Goal: Task Accomplishment & Management: Manage account settings

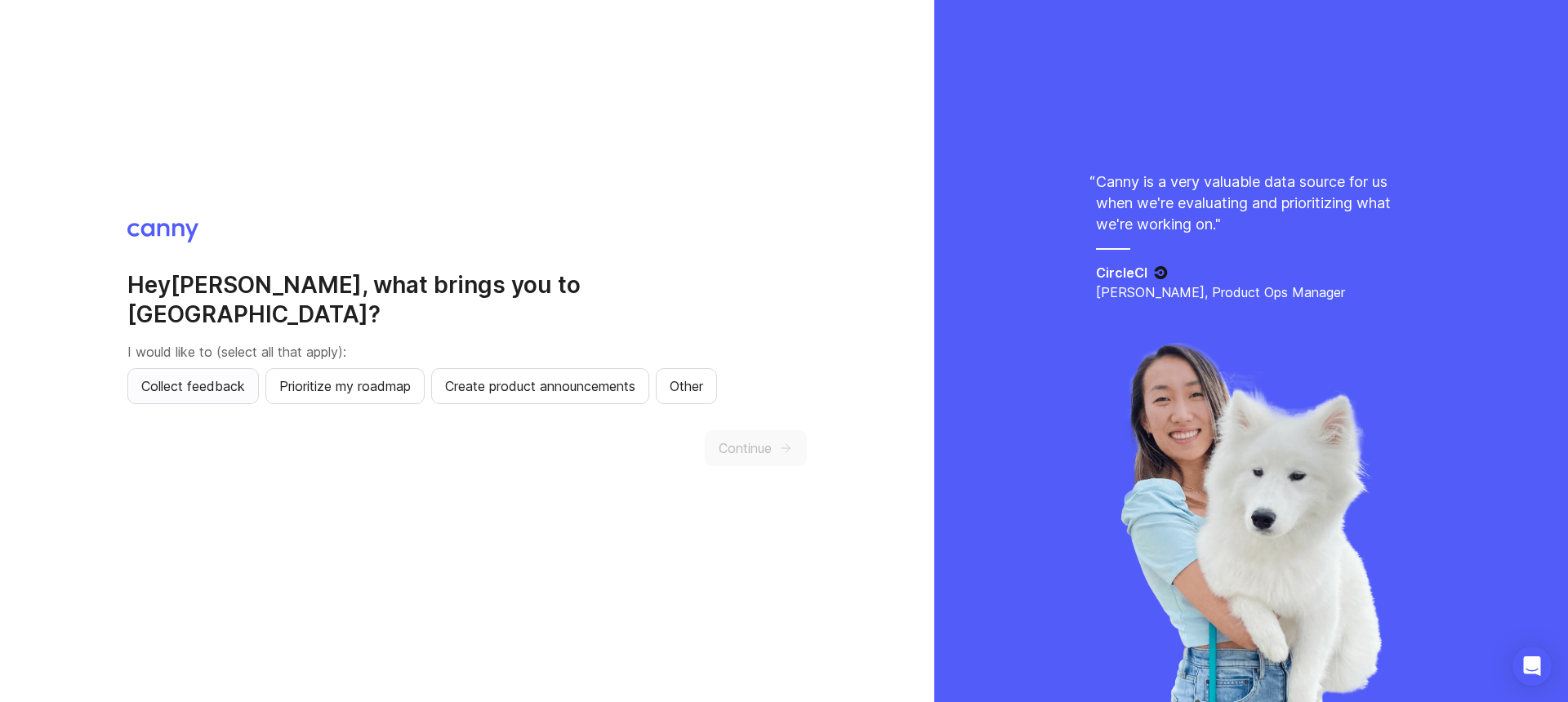
click at [228, 376] on span "Collect feedback" at bounding box center [193, 386] width 103 height 20
click at [741, 438] on span "Continue" at bounding box center [745, 448] width 53 height 20
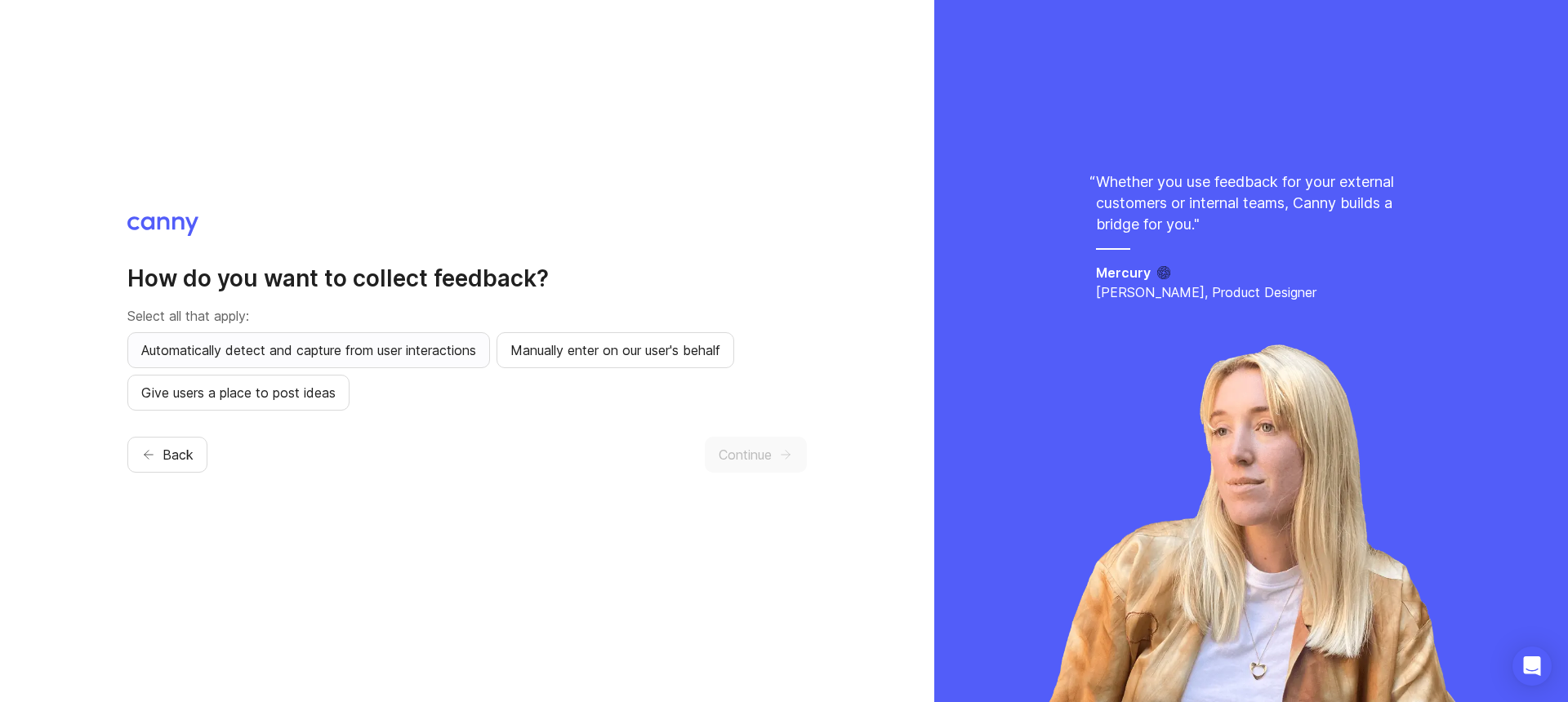
click at [388, 359] on span "Automatically detect and capture from user interactions" at bounding box center [309, 350] width 335 height 20
click at [319, 393] on span "Give users a place to post ideas" at bounding box center [238, 393] width 194 height 20
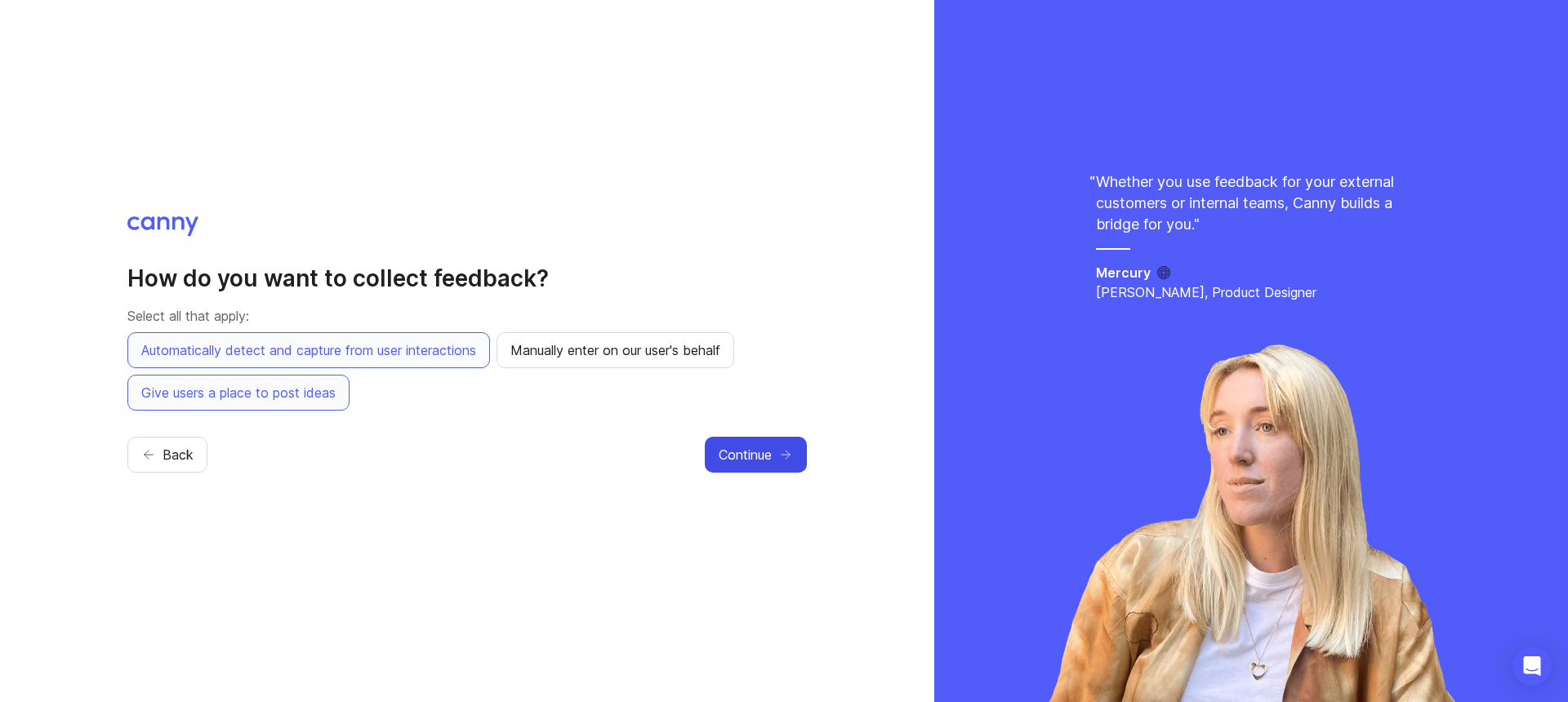
click at [743, 455] on span "Continue" at bounding box center [745, 455] width 53 height 20
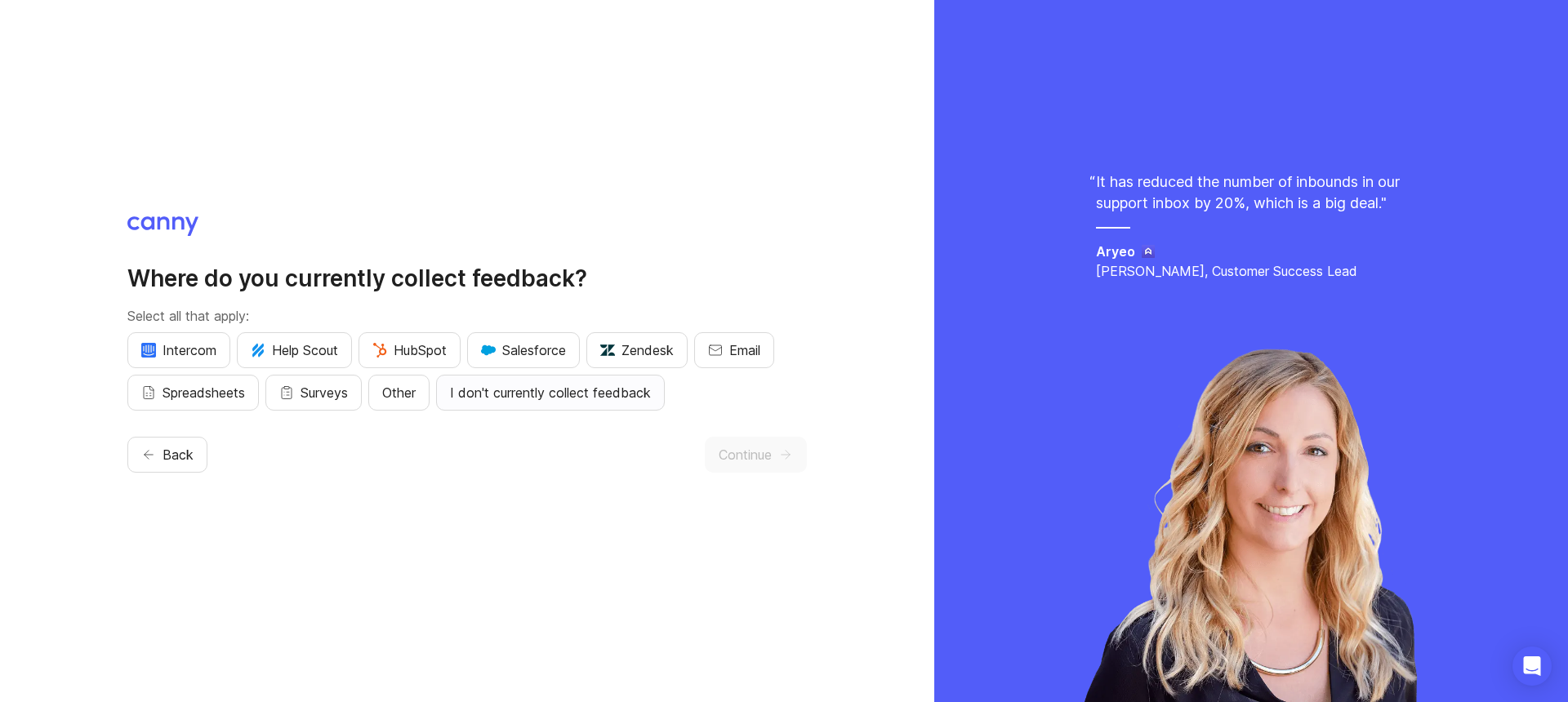
click at [554, 391] on span "I don't currently collect feedback" at bounding box center [550, 393] width 201 height 20
click at [767, 453] on span "Continue" at bounding box center [745, 455] width 53 height 20
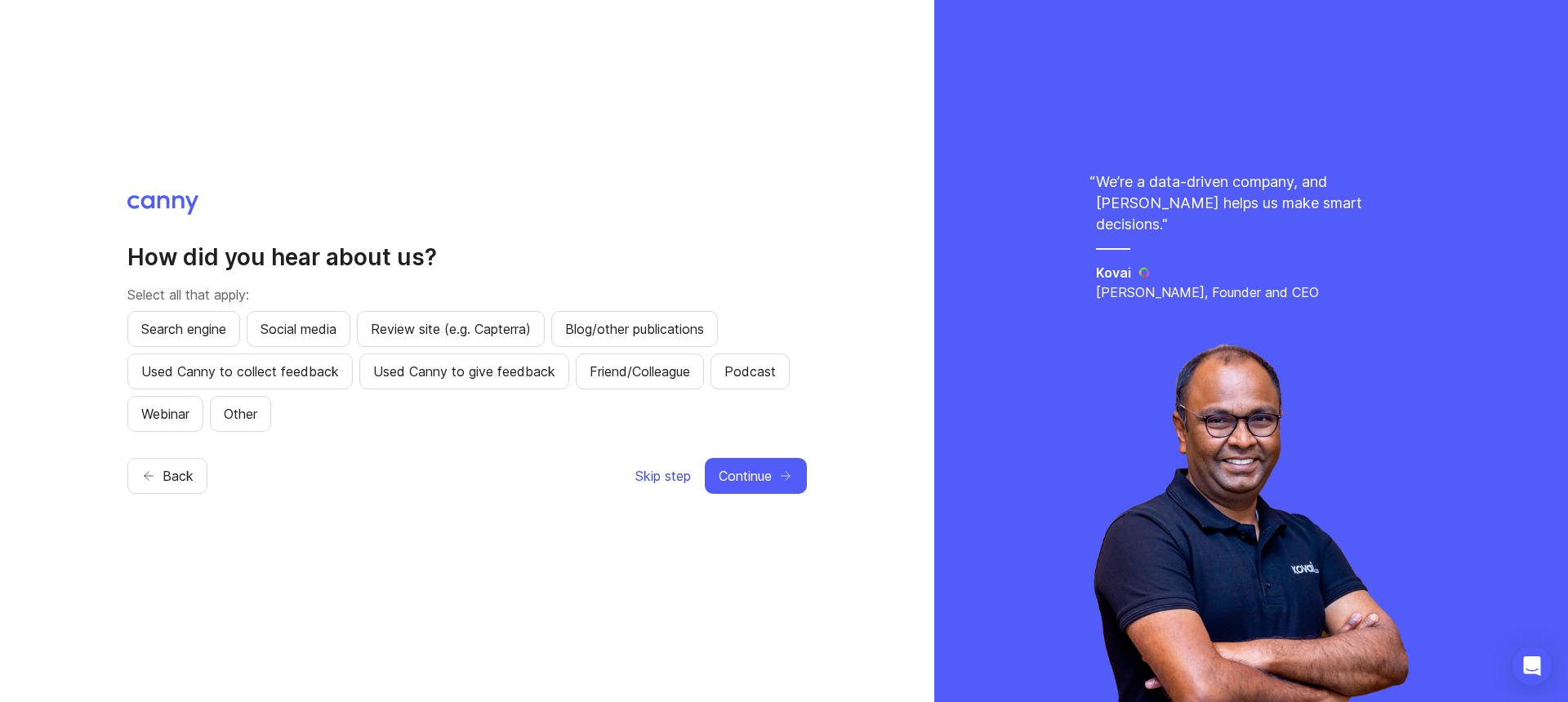
click at [668, 476] on span "Skip step" at bounding box center [663, 475] width 55 height 20
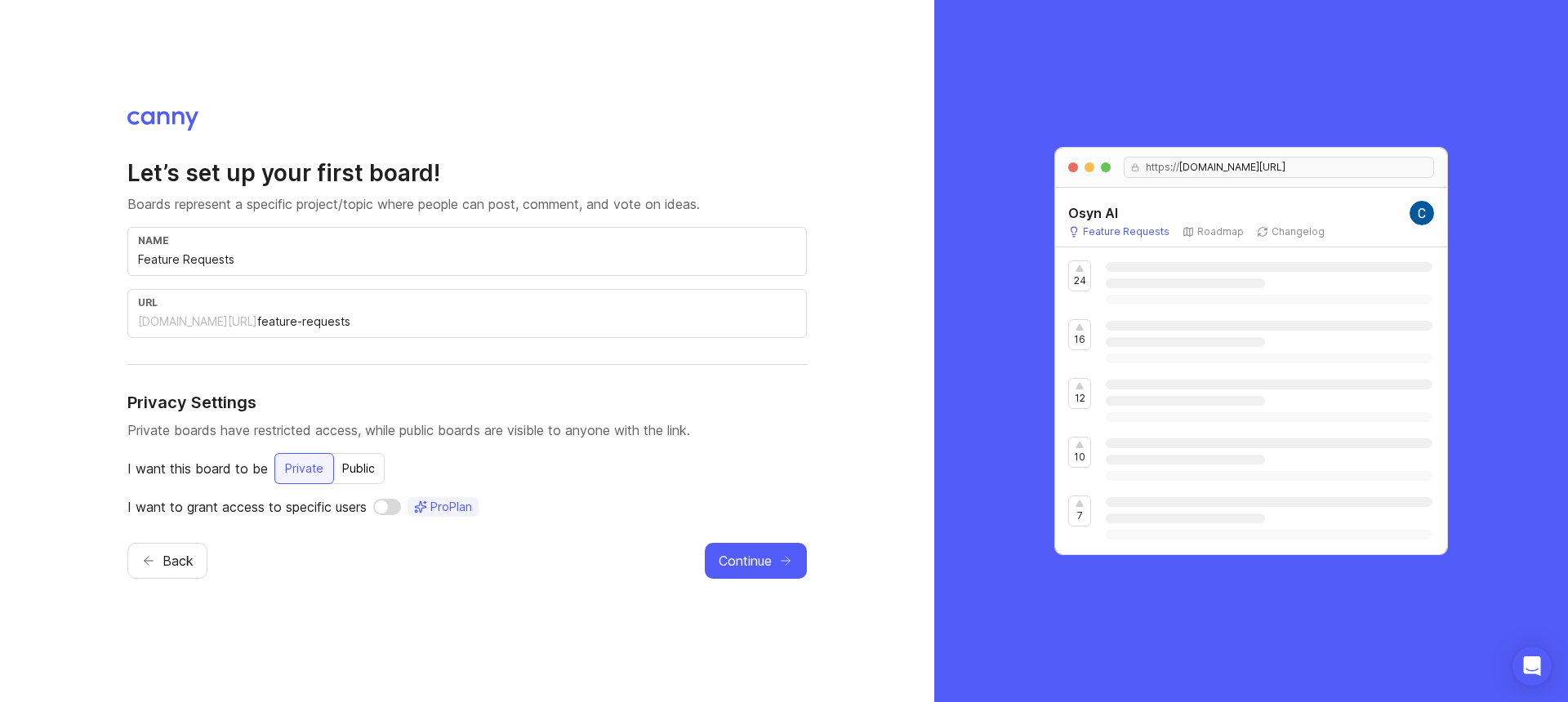
click at [310, 472] on div "Private" at bounding box center [304, 468] width 60 height 31
click at [719, 551] on span "Continue" at bounding box center [745, 561] width 53 height 20
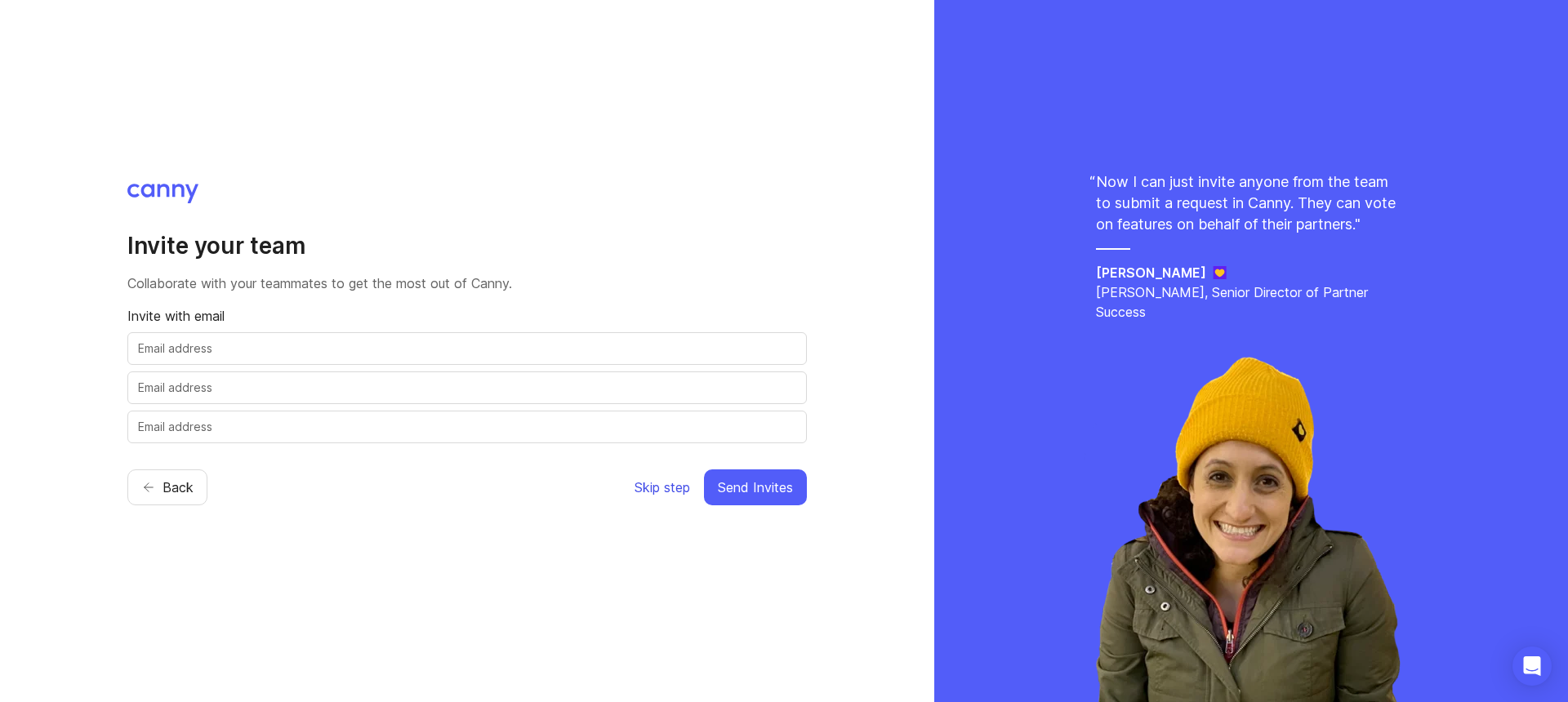
click at [650, 493] on span "Skip step" at bounding box center [662, 487] width 55 height 20
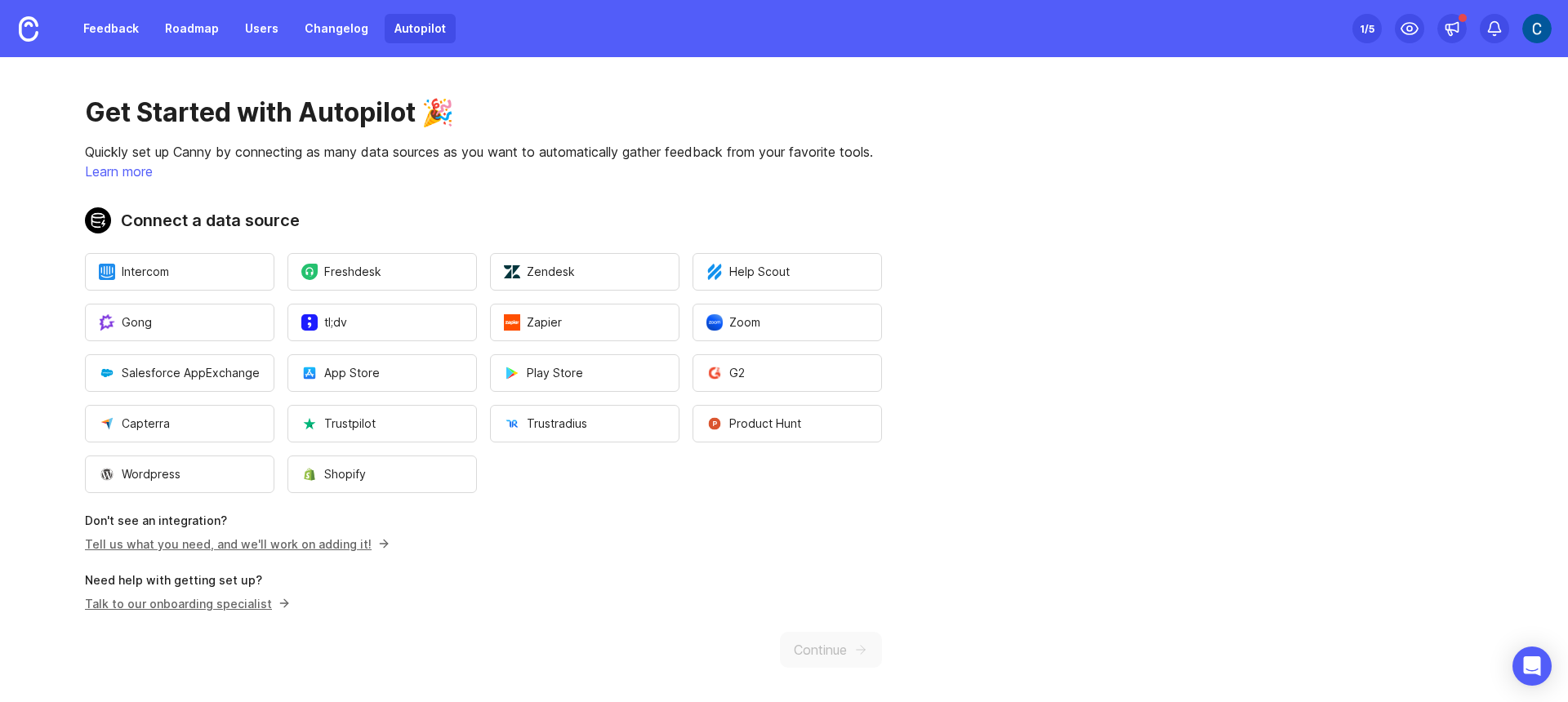
click at [1529, 31] on img at bounding box center [1537, 29] width 30 height 30
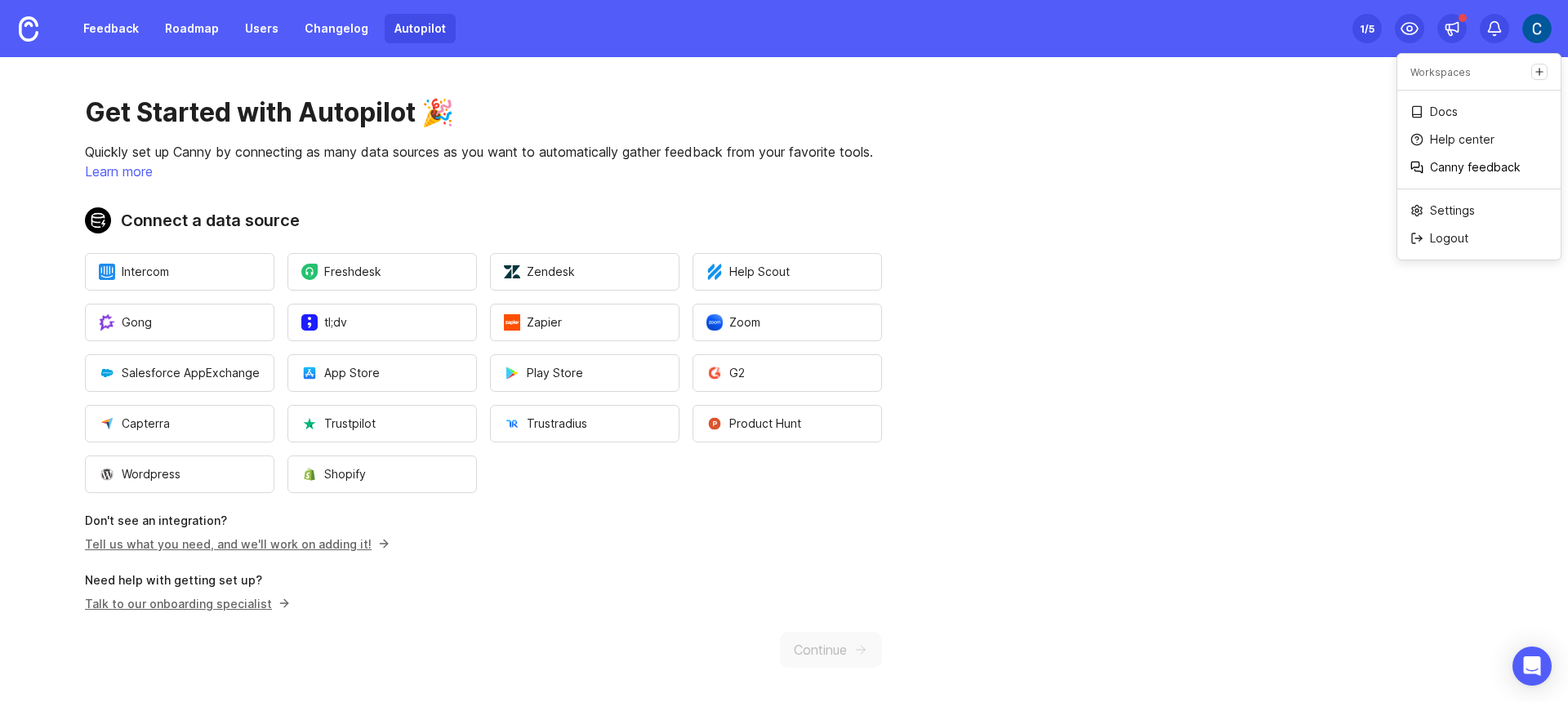
click at [1460, 167] on p "Canny feedback" at bounding box center [1475, 167] width 91 height 17
click at [185, 28] on link "Roadmap" at bounding box center [191, 29] width 74 height 30
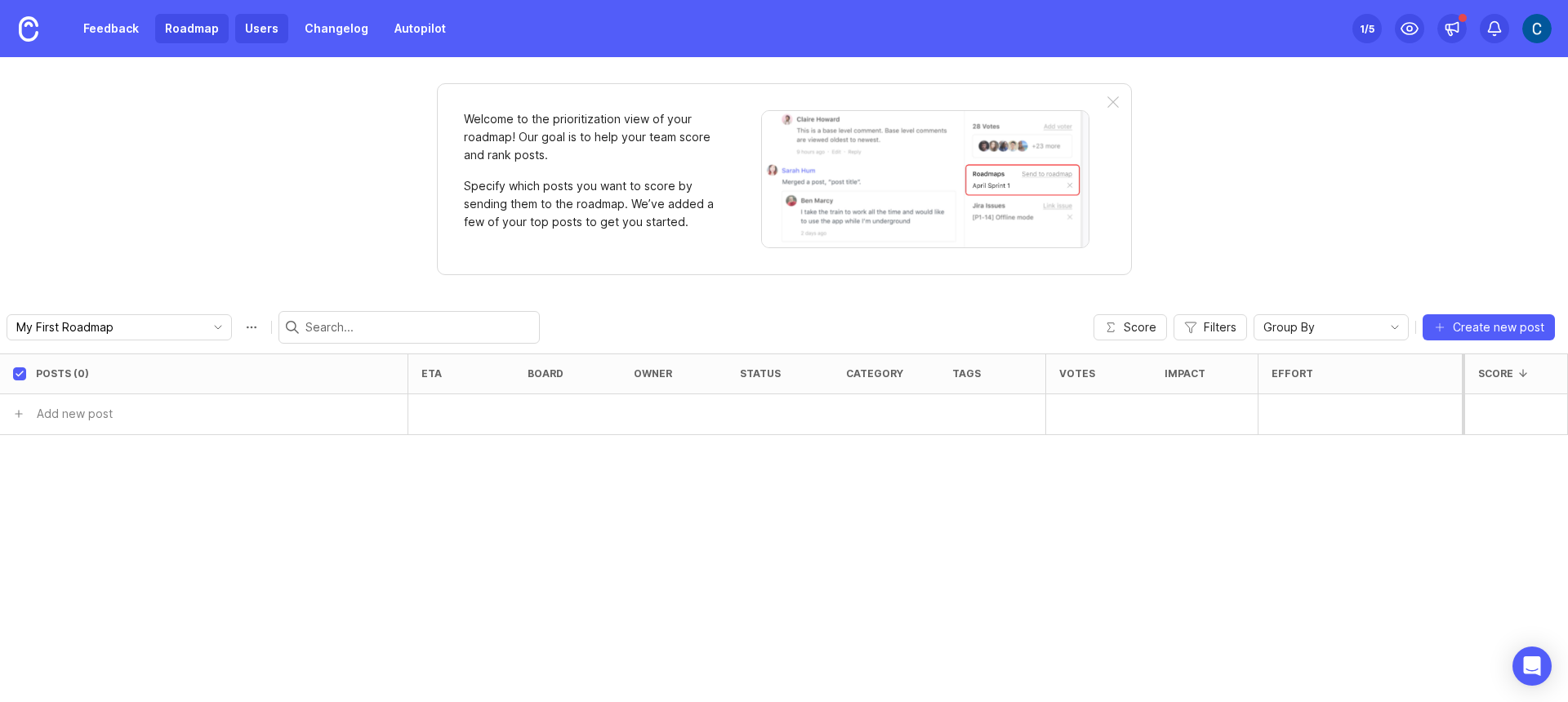
click at [273, 29] on link "Users" at bounding box center [261, 29] width 53 height 30
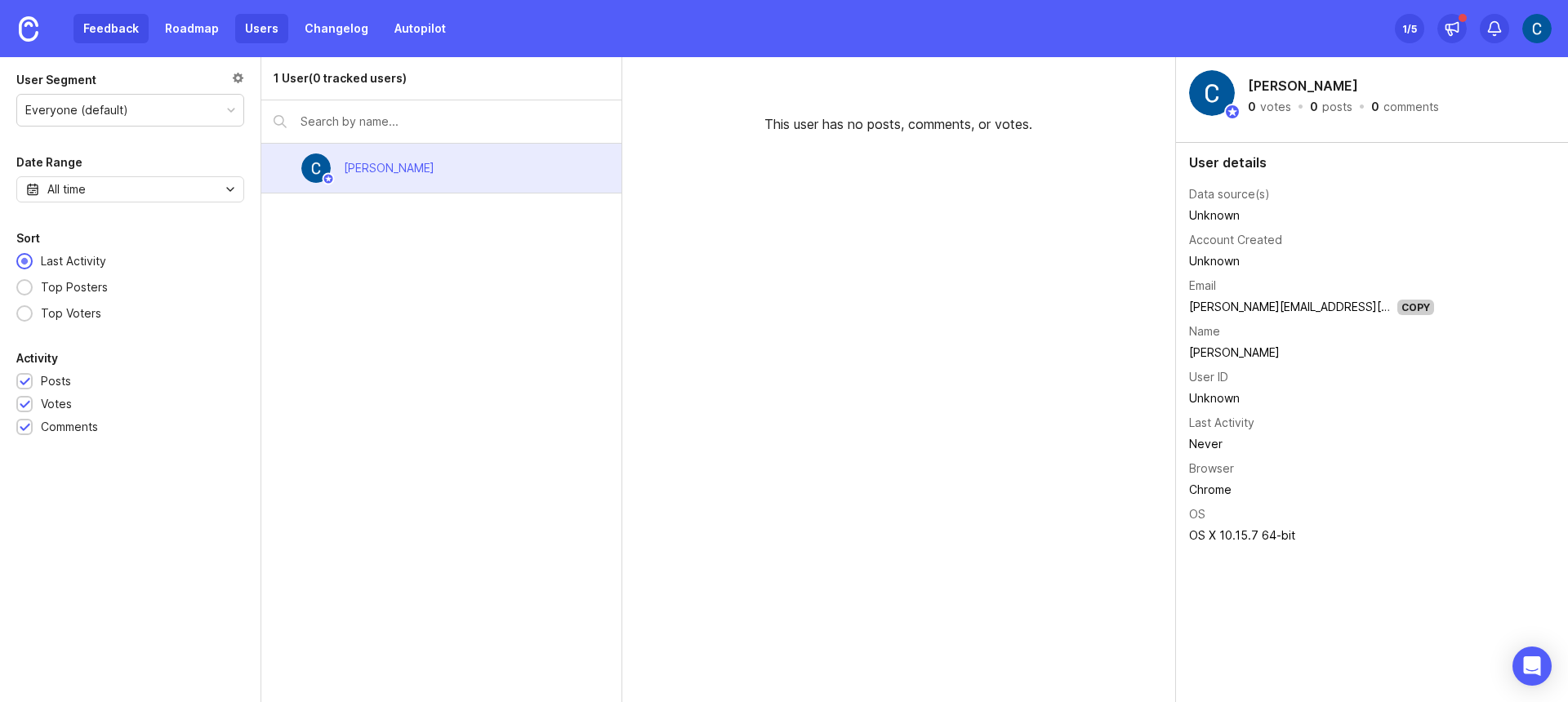
click at [118, 28] on link "Feedback" at bounding box center [111, 29] width 75 height 30
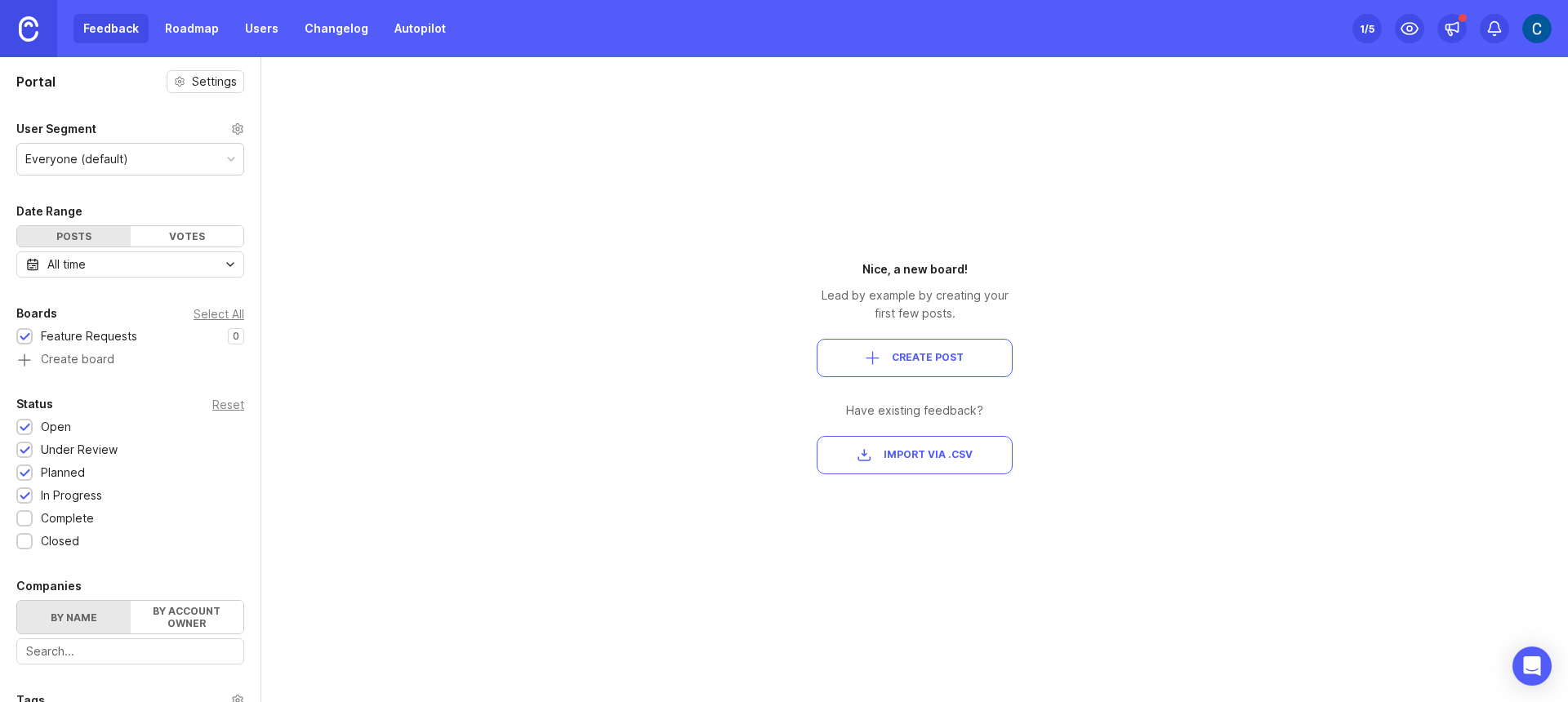
click at [28, 22] on img at bounding box center [29, 29] width 20 height 26
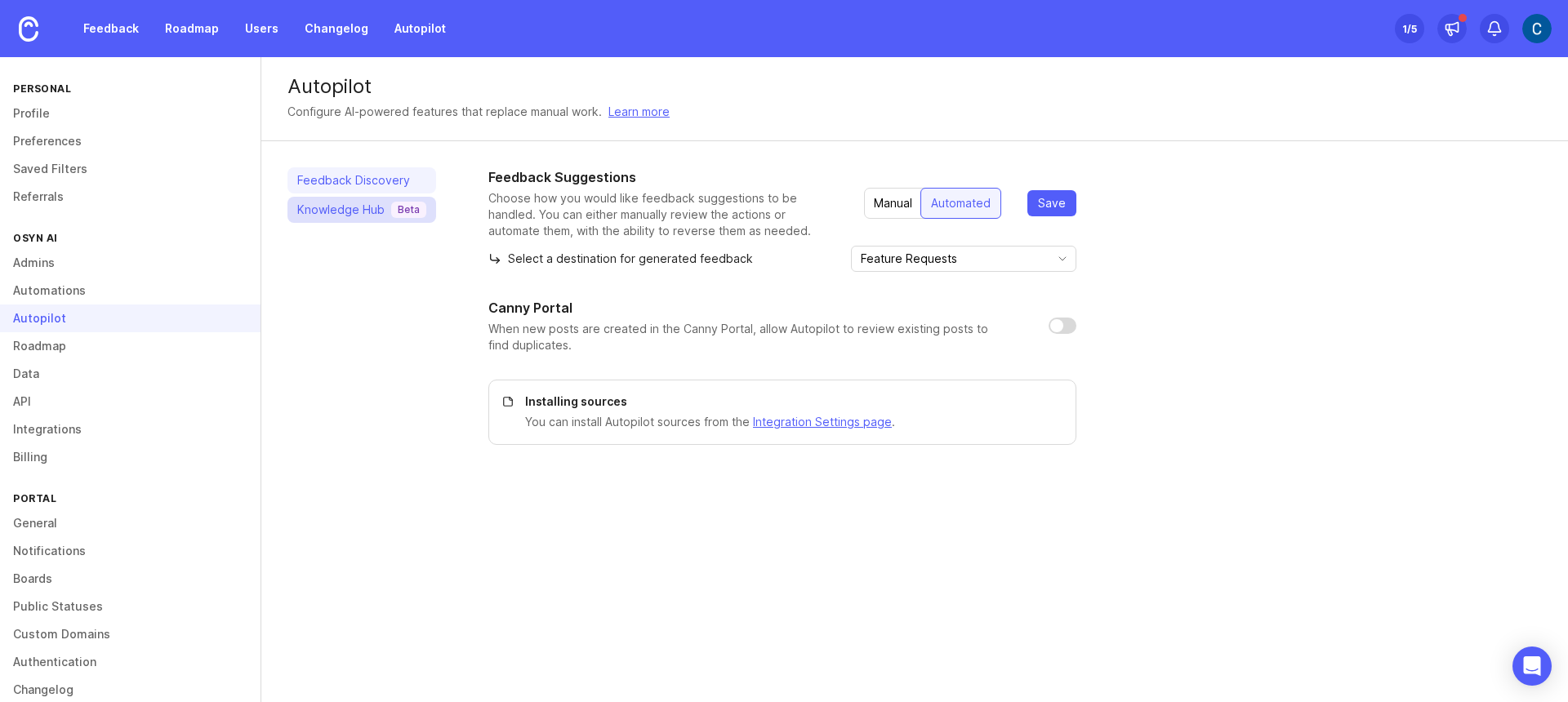
drag, startPoint x: 350, startPoint y: 214, endPoint x: 352, endPoint y: 201, distance: 13.2
click at [352, 213] on div "Knowledge Hub Beta" at bounding box center [362, 210] width 129 height 17
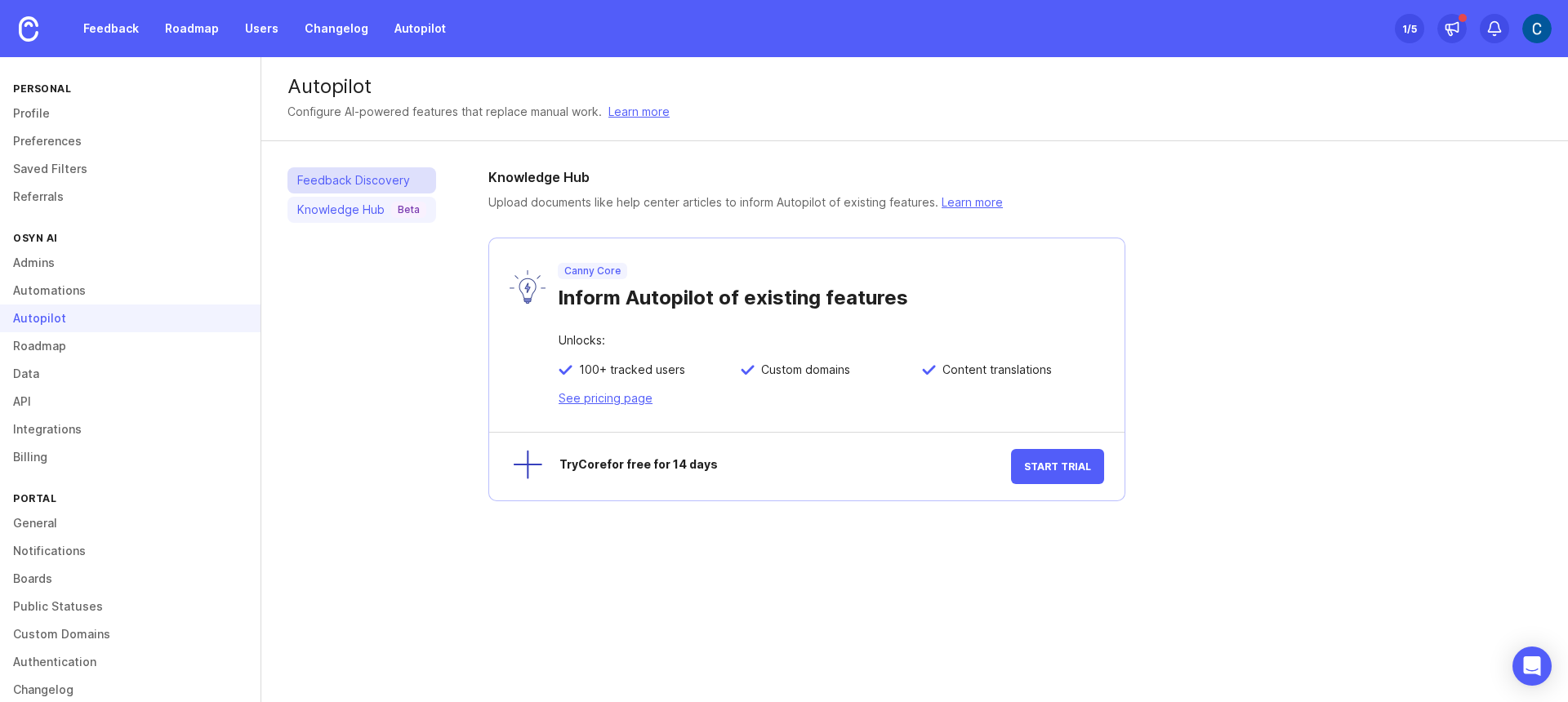
click at [353, 177] on link "Feedback Discovery" at bounding box center [362, 180] width 149 height 26
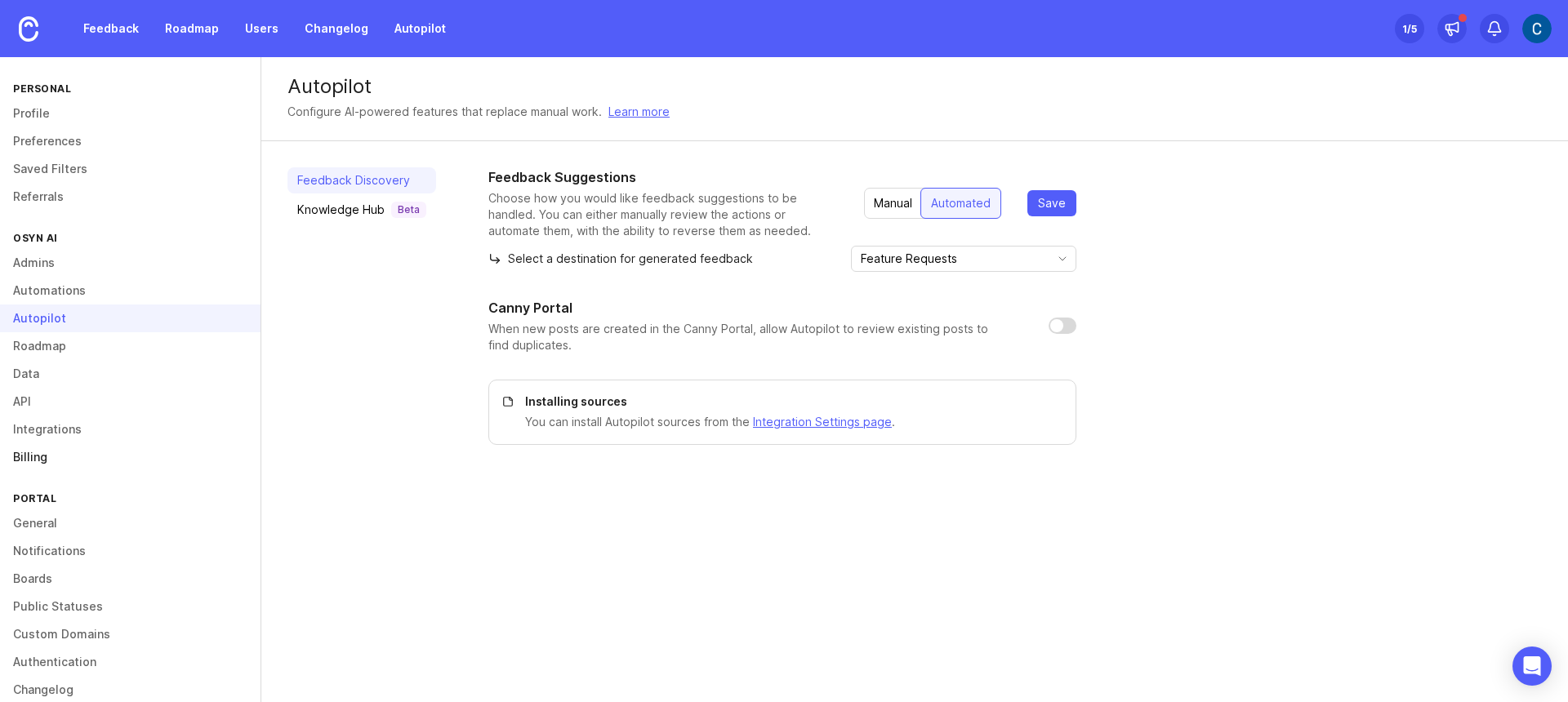
scroll to position [22, 0]
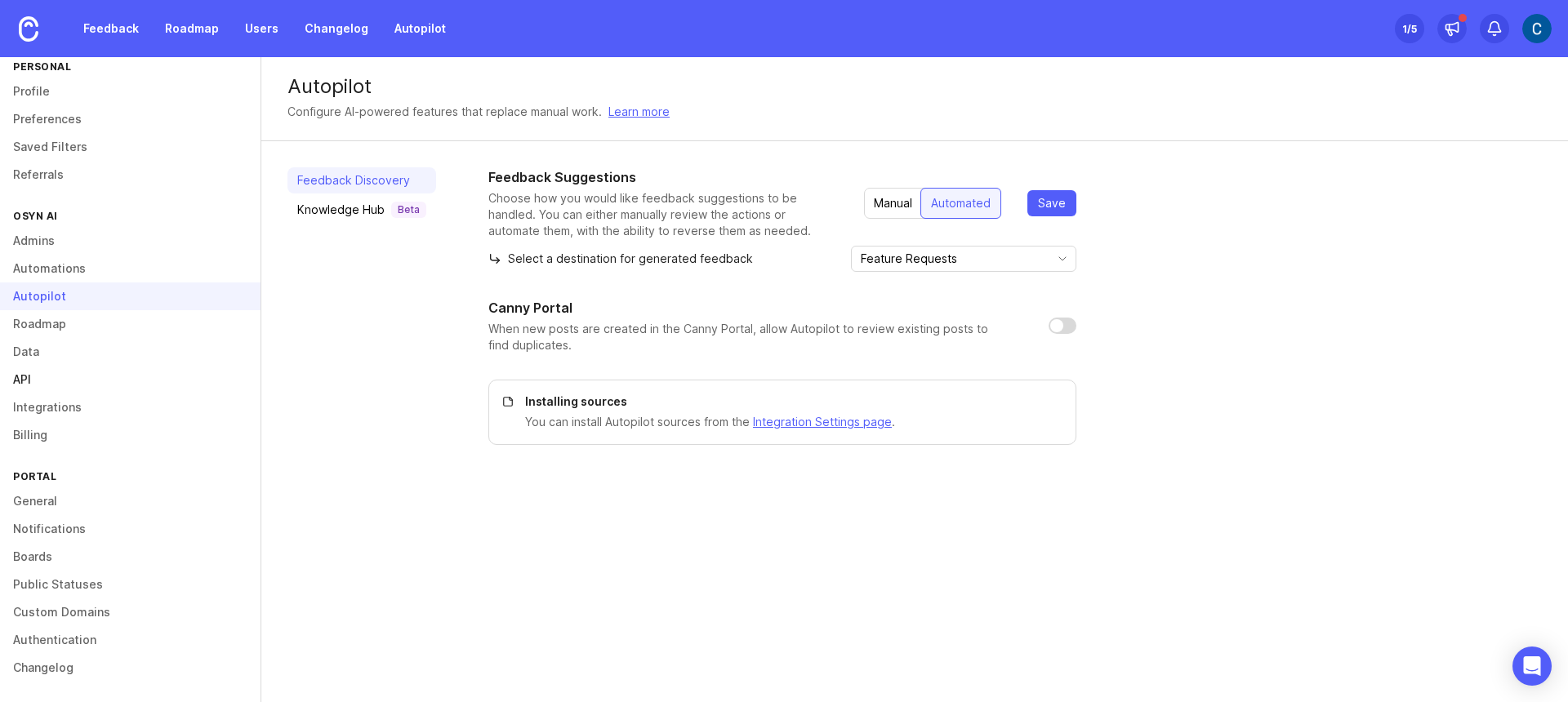
click at [98, 371] on link "API" at bounding box center [130, 380] width 261 height 28
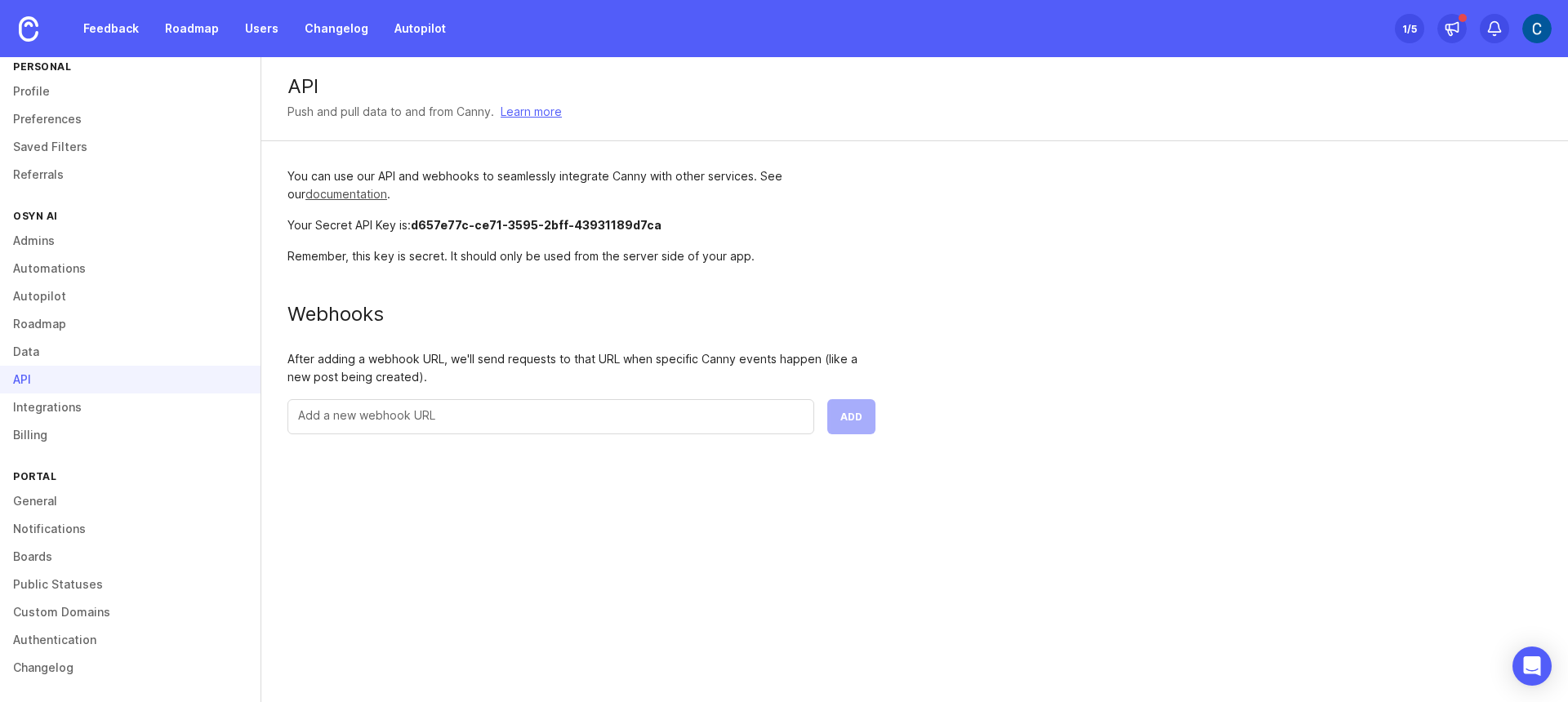
click at [329, 189] on link "documentation" at bounding box center [346, 193] width 82 height 14
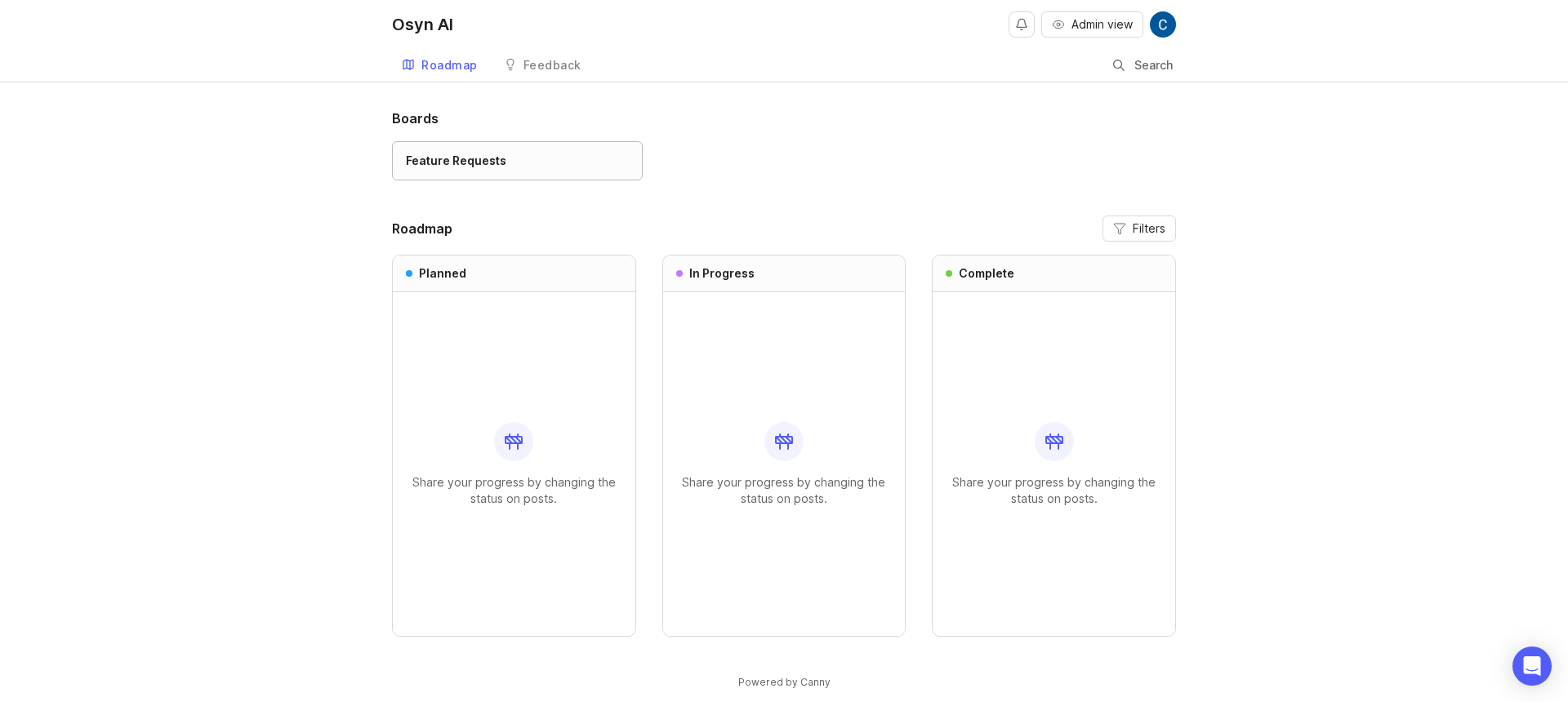
click at [462, 161] on div "Feature Requests" at bounding box center [455, 161] width 100 height 18
click at [571, 65] on div "Feedback" at bounding box center [553, 65] width 58 height 12
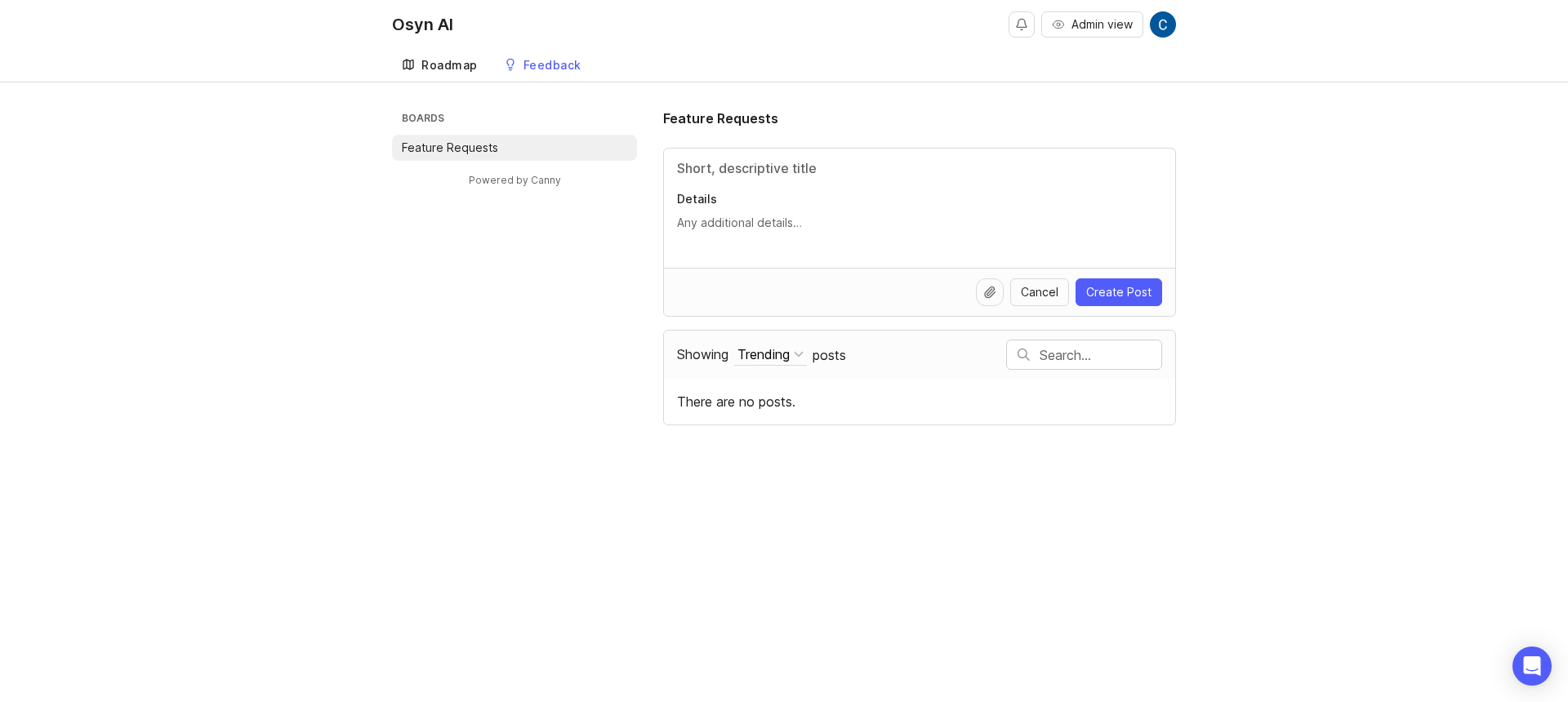
click at [453, 64] on div "Roadmap" at bounding box center [449, 65] width 56 height 12
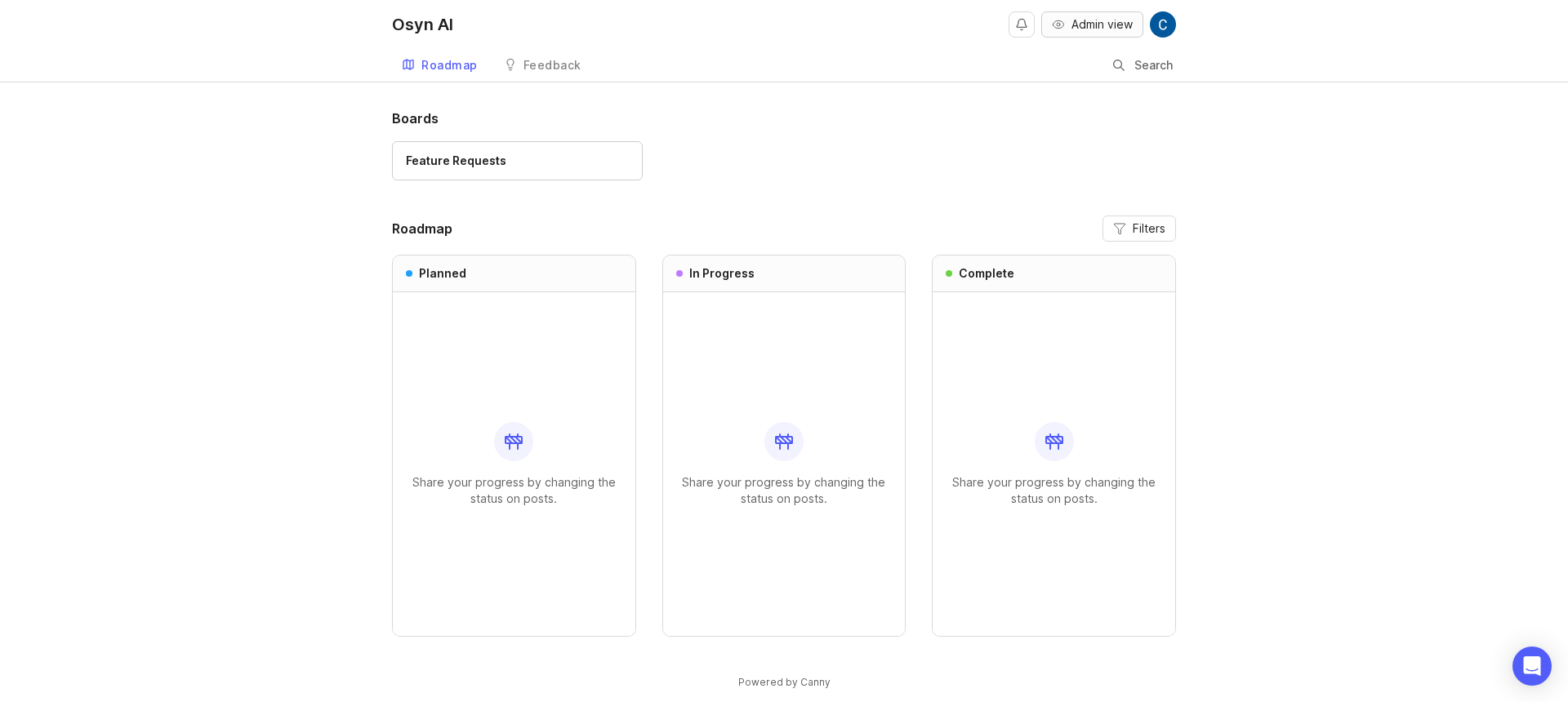
click at [1104, 31] on span "Admin view" at bounding box center [1102, 25] width 61 height 17
